Goal: Navigation & Orientation: Find specific page/section

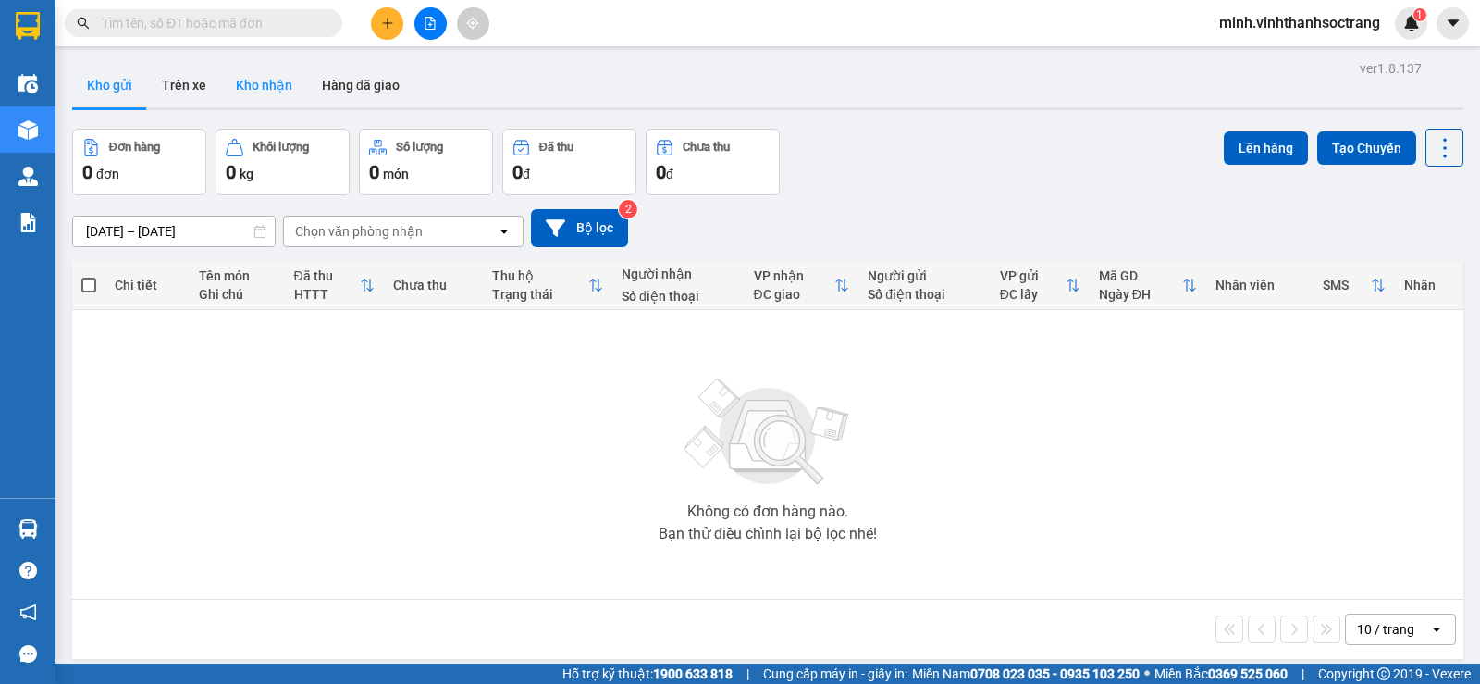
click at [263, 83] on button "Kho nhận" at bounding box center [264, 85] width 86 height 44
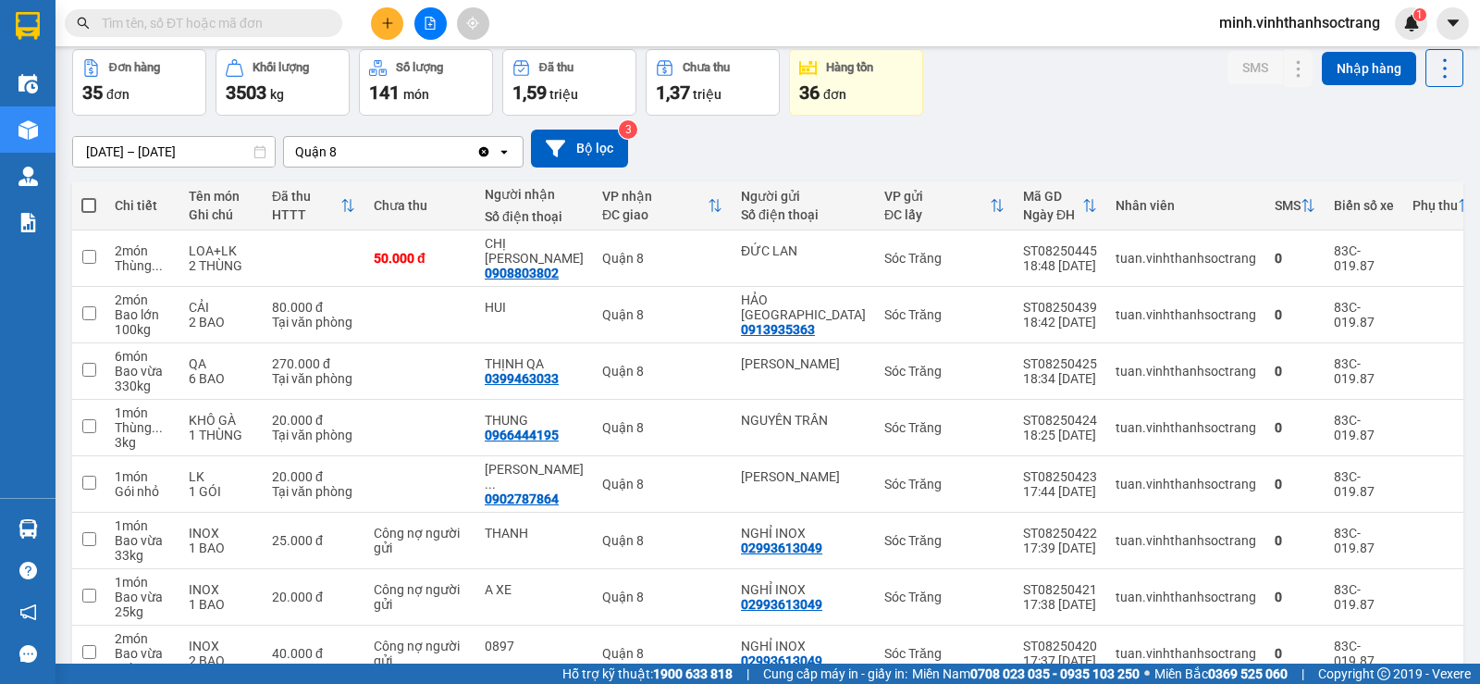
scroll to position [265, 0]
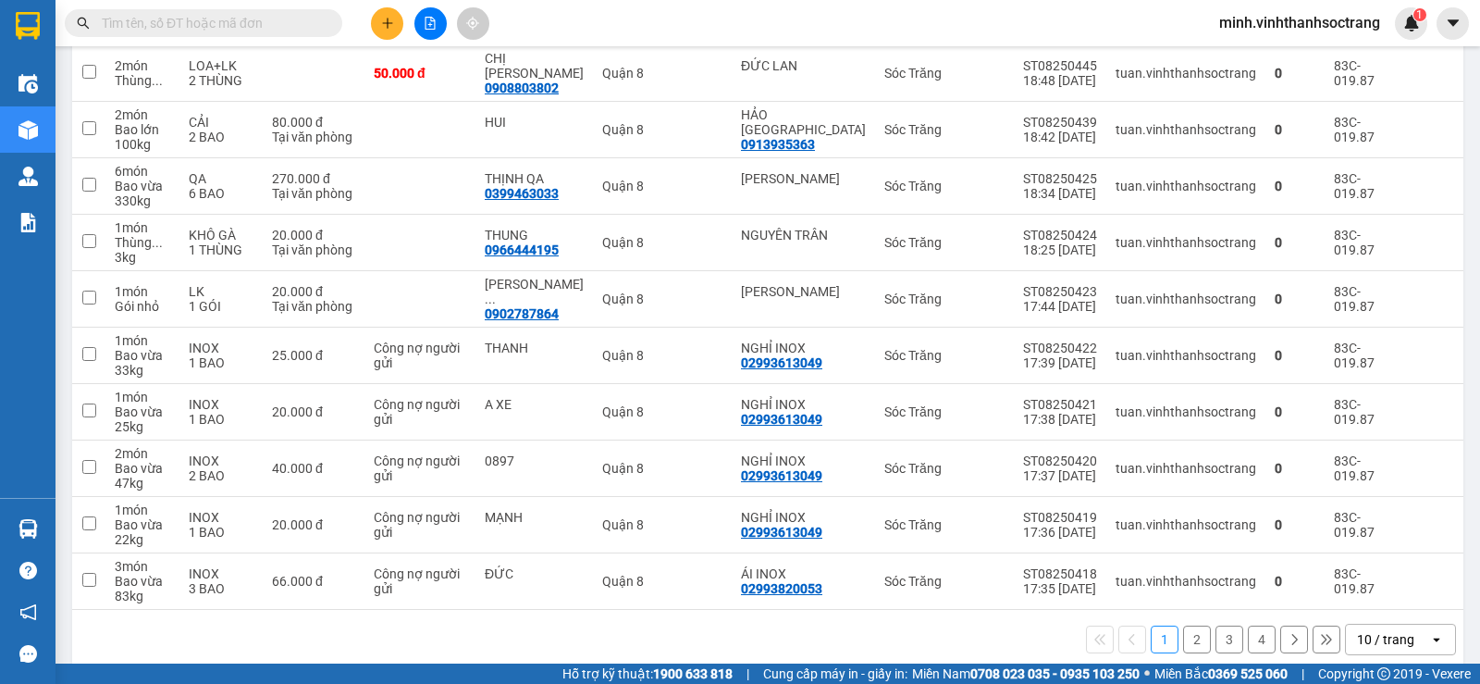
click at [1183, 626] on button "2" at bounding box center [1197, 640] width 28 height 28
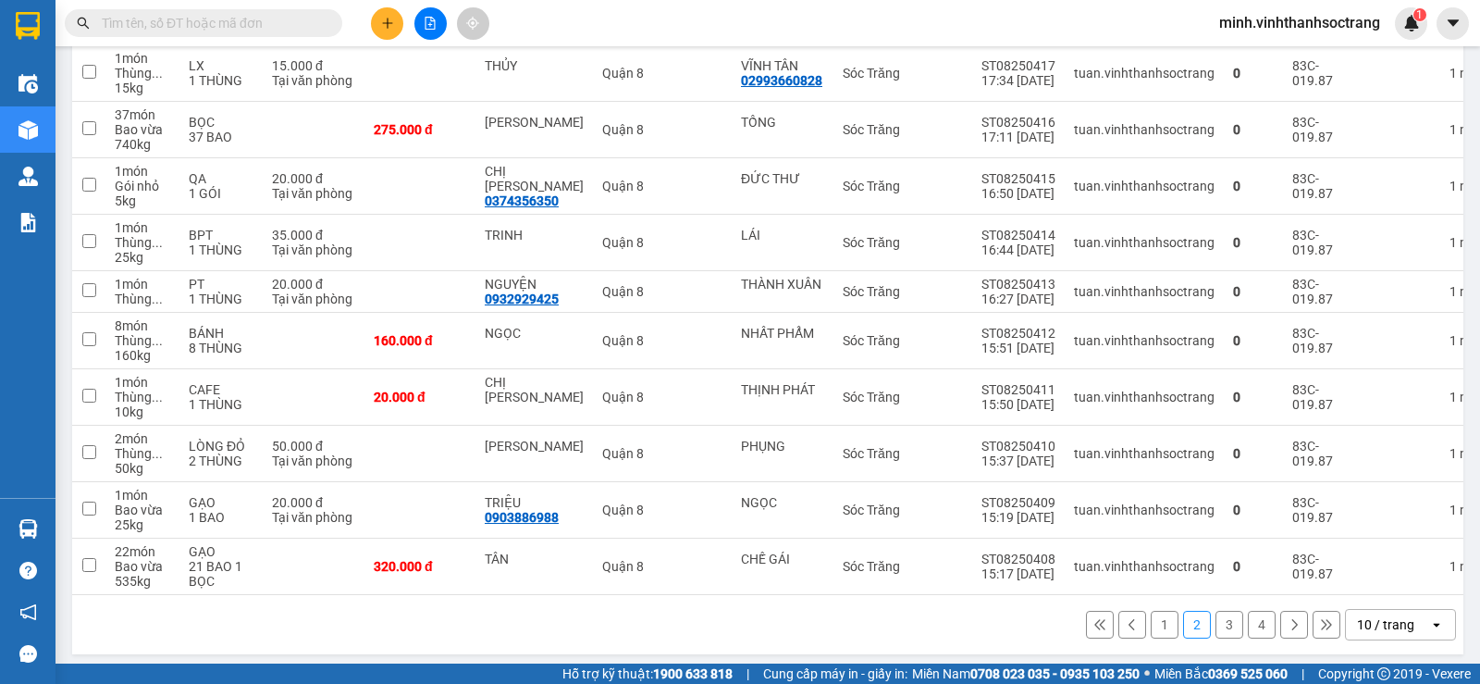
click at [1216, 630] on button "3" at bounding box center [1230, 625] width 28 height 28
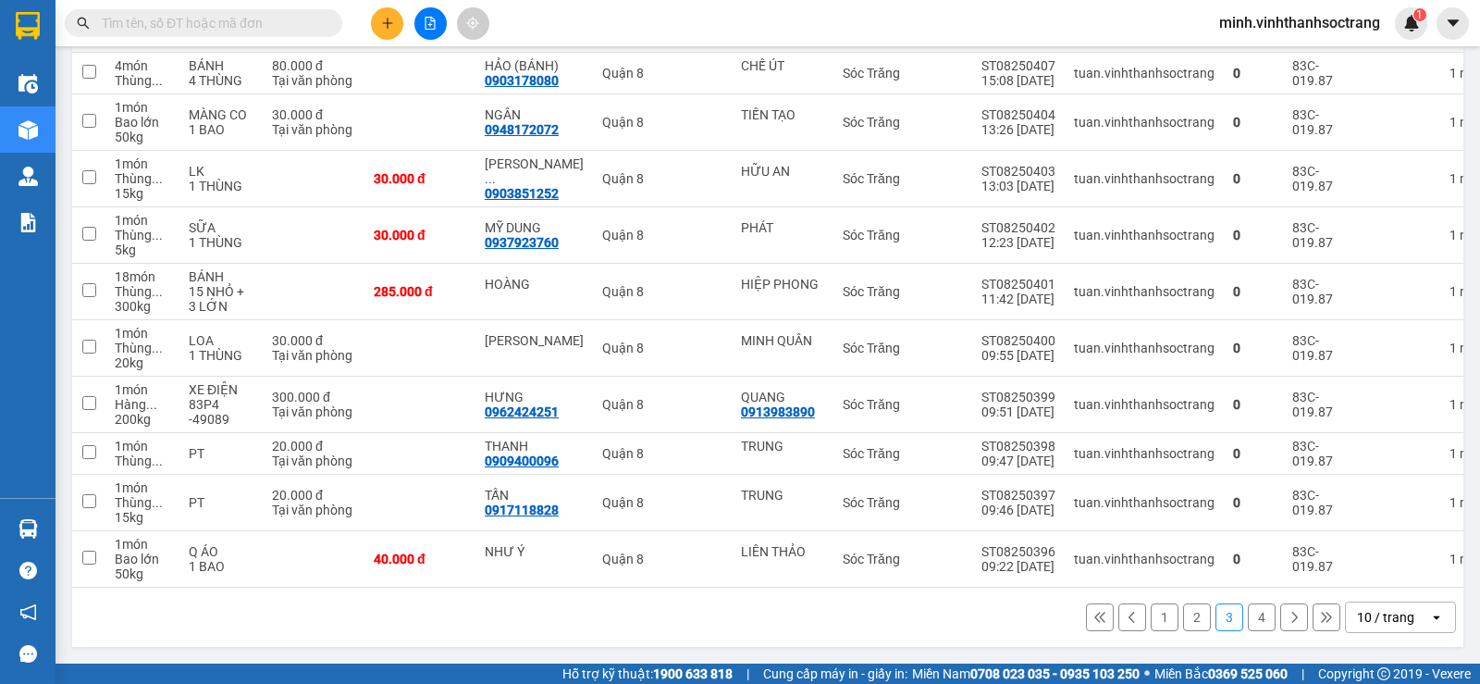
click at [1248, 621] on button "4" at bounding box center [1262, 617] width 28 height 28
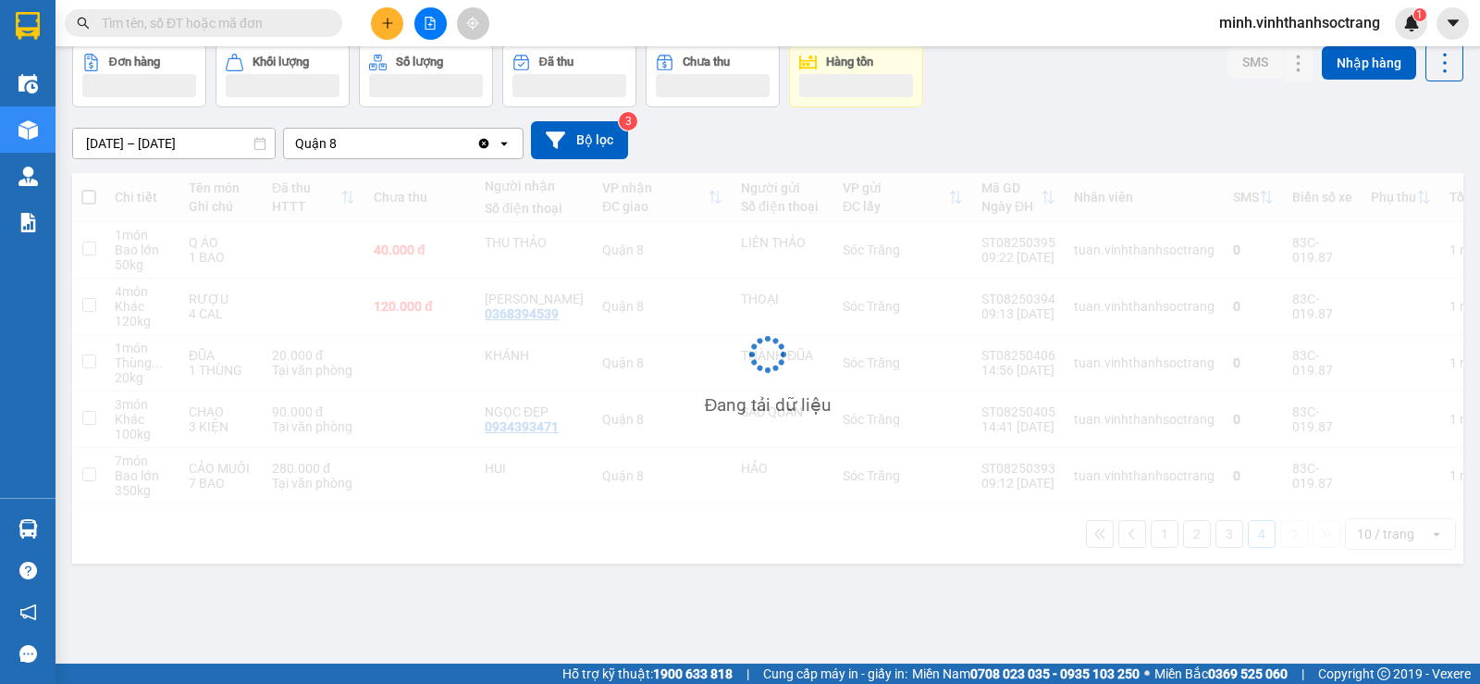
scroll to position [85, 0]
